Goal: Transaction & Acquisition: Purchase product/service

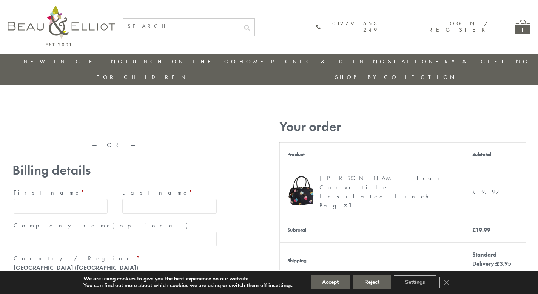
type input "maria33@yahoo.com"
type input "Maria"
type input "Williams"
type input "23, Scottsdale, Happytown"
type input "London"
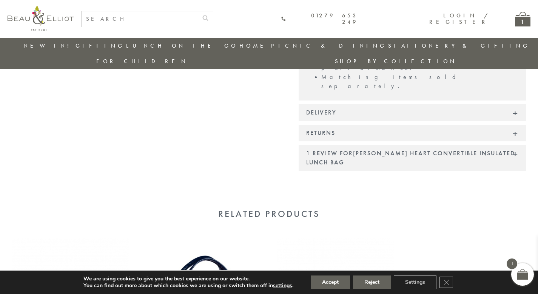
scroll to position [703, 0]
